Goal: Obtain resource: Download file/media

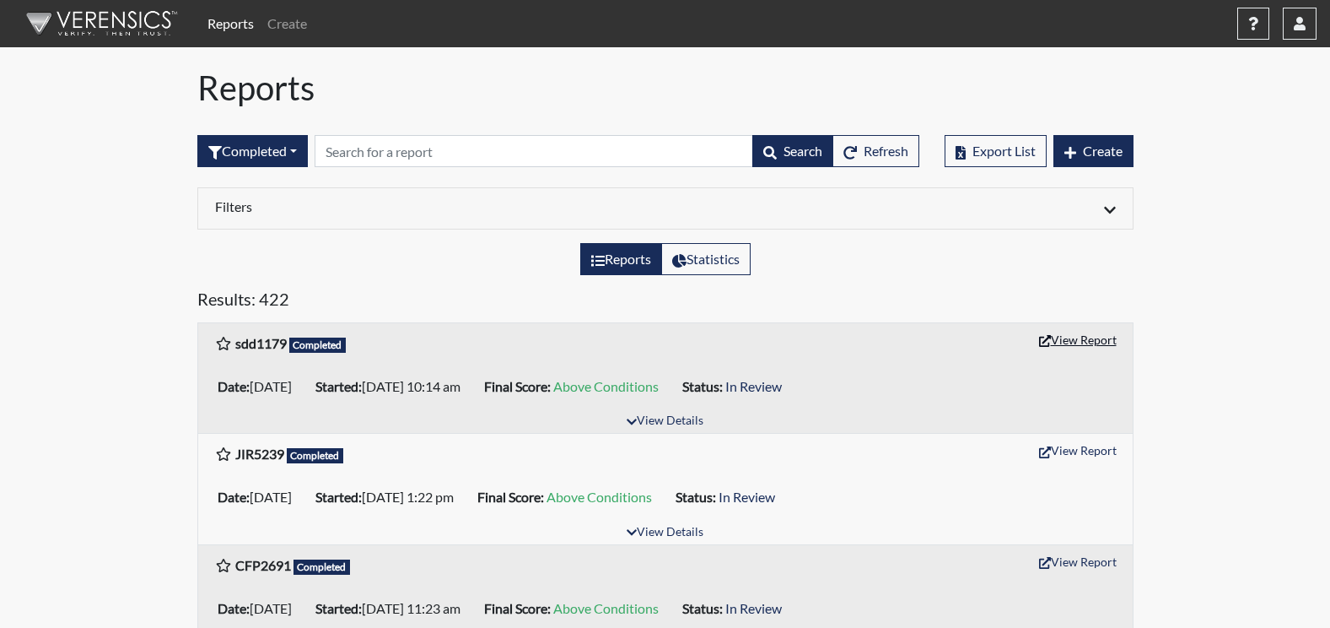
click at [1086, 343] on button "View Report" at bounding box center [1078, 339] width 93 height 26
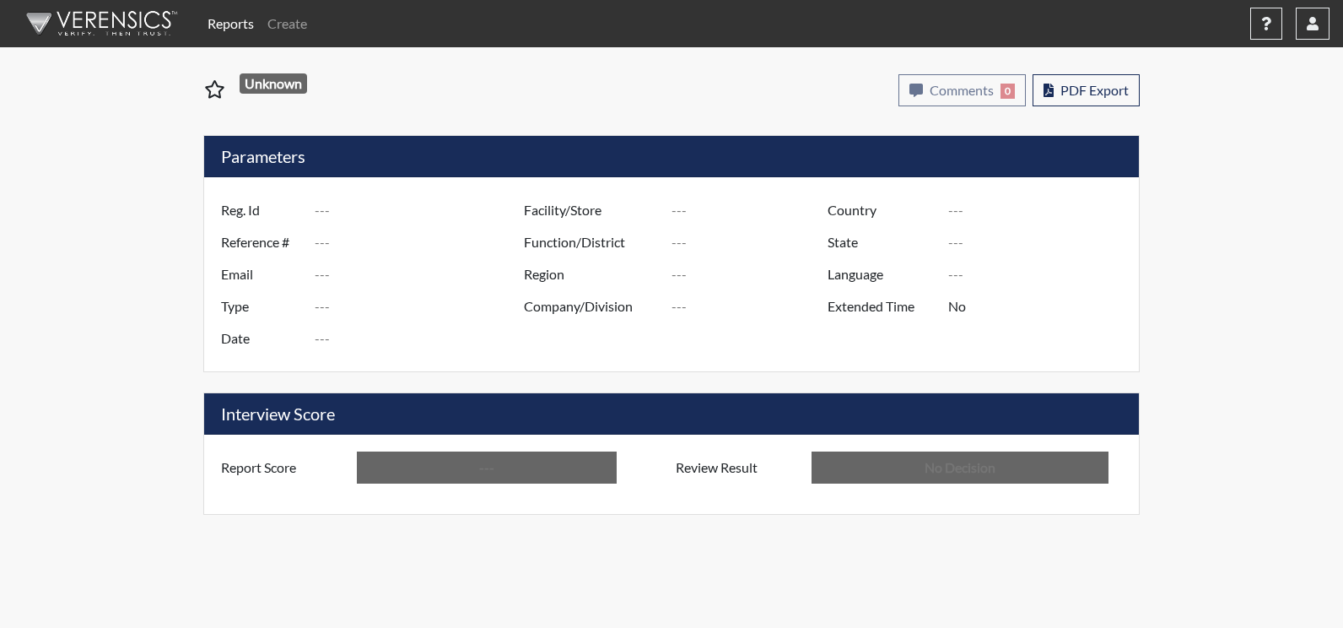
type input "sdd1179"
type input "51168"
type input "---"
type input "Corrections Pre-Employment"
type input "[DATE]"
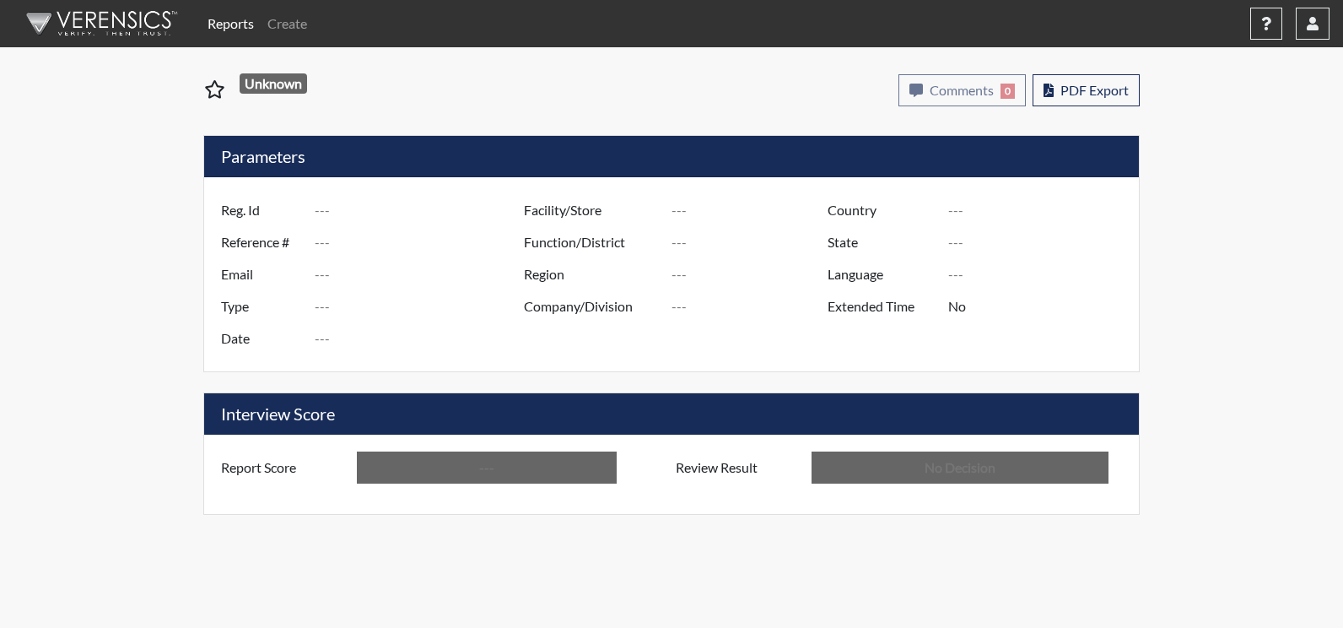
type input "[PERSON_NAME]"
type input "[GEOGRAPHIC_DATA]"
type input "[US_STATE]"
type input "English"
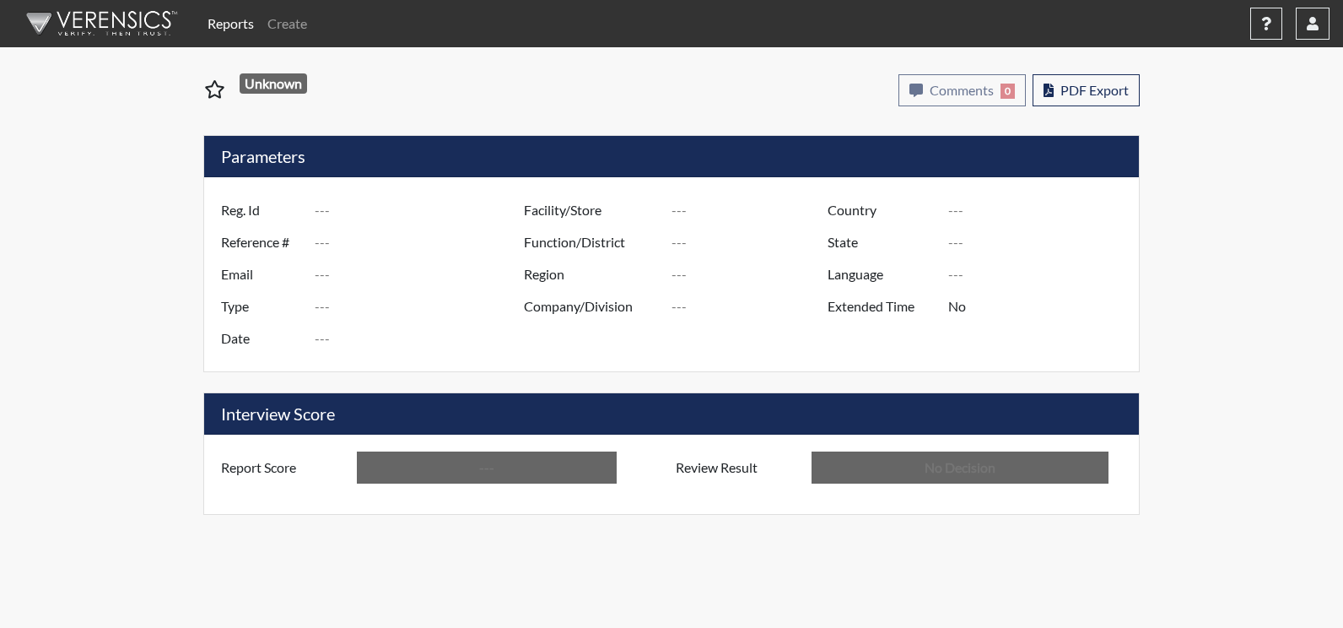
type input "Above Conditions"
type input "In Review"
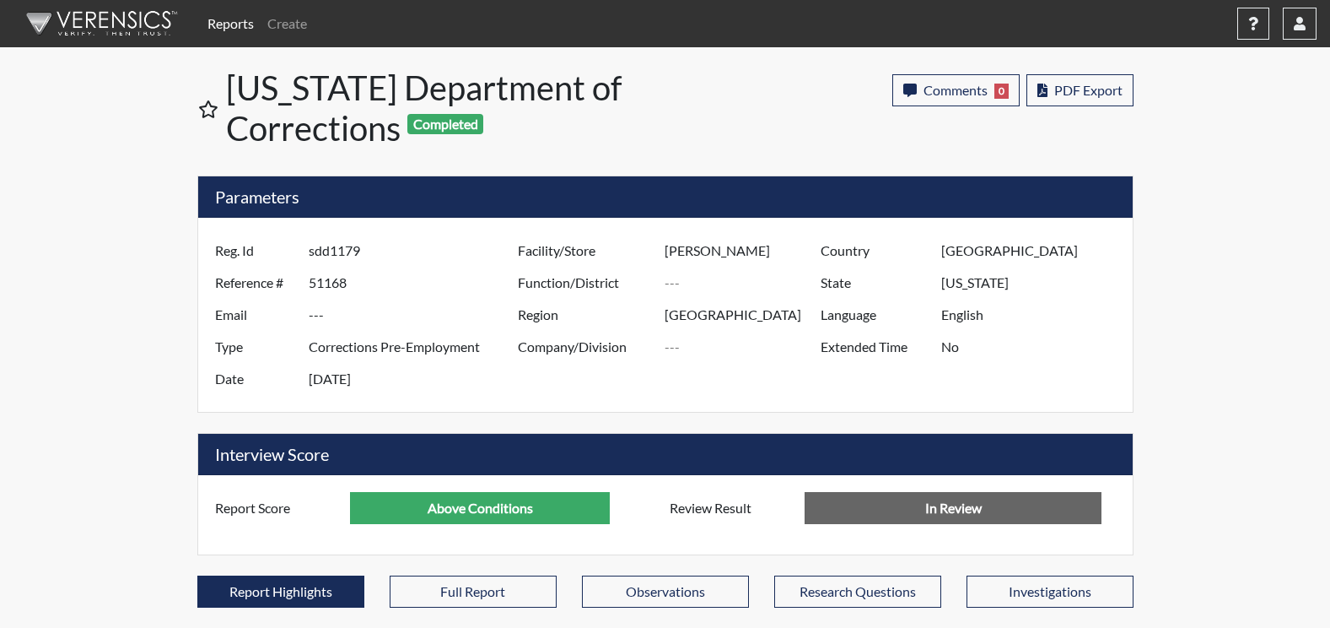
scroll to position [280, 701]
click at [1086, 92] on span "PDF Export" at bounding box center [1089, 90] width 68 height 16
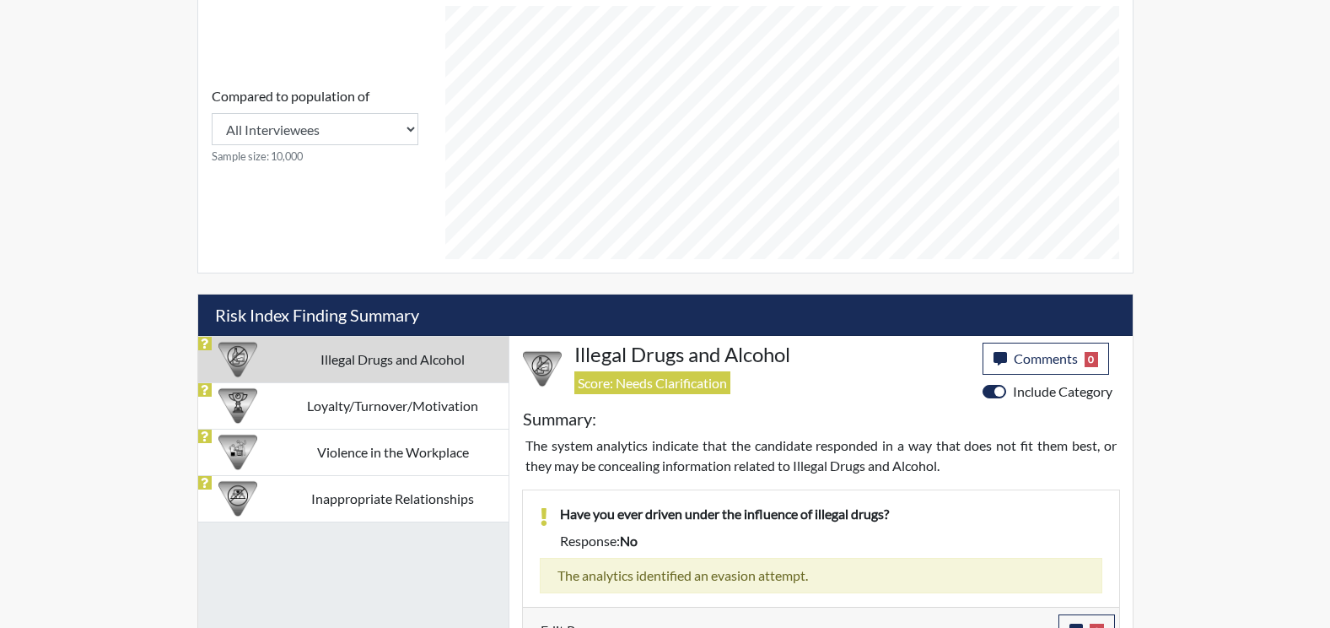
scroll to position [754, 0]
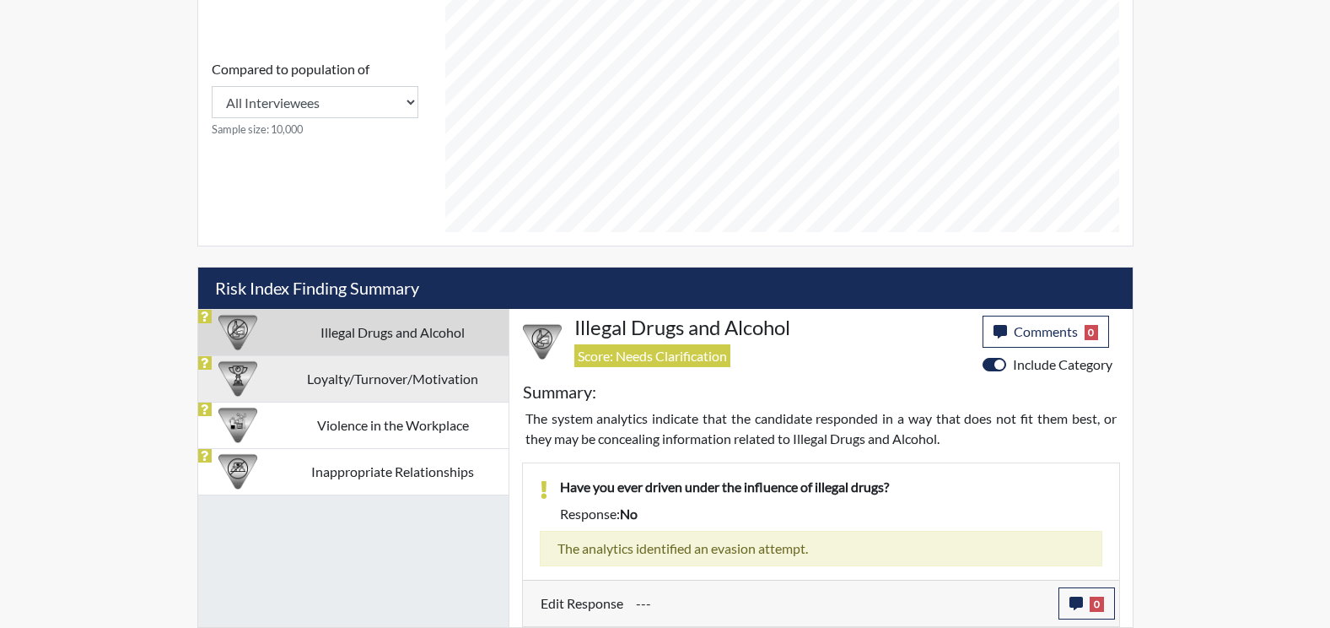
click at [442, 386] on td "Loyalty/Turnover/Motivation" at bounding box center [393, 378] width 231 height 46
